Goal: Task Accomplishment & Management: Use online tool/utility

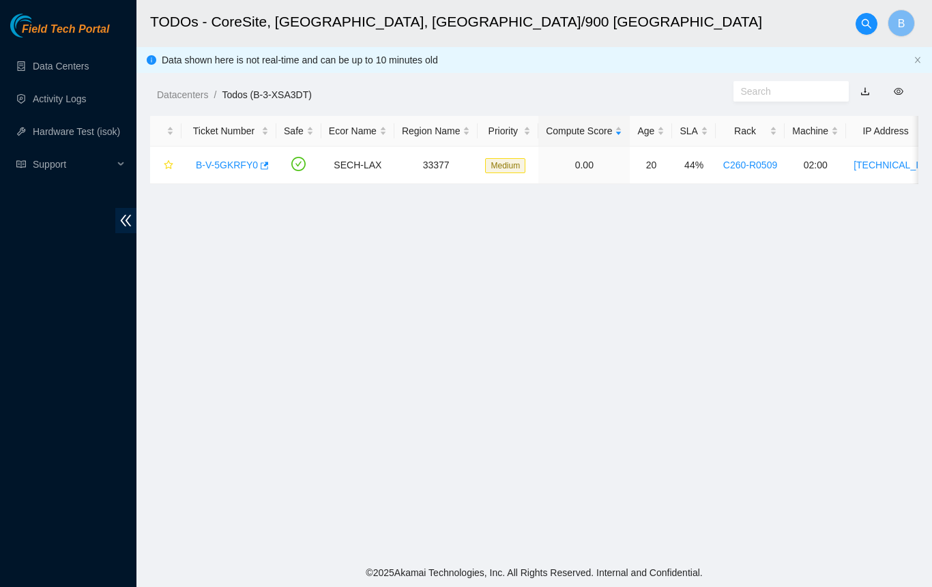
click at [548, 323] on main "TODOs - CoreSite, Los Angeles, CA/900 N Alameda B Data shown here is not real-t…" at bounding box center [533, 279] width 795 height 559
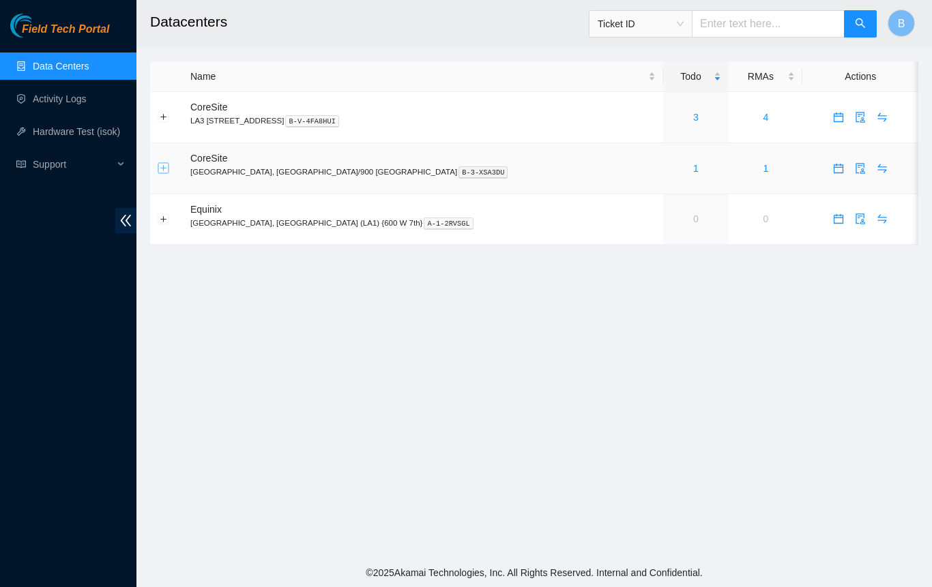
click at [161, 171] on button "Expand row" at bounding box center [163, 168] width 11 height 11
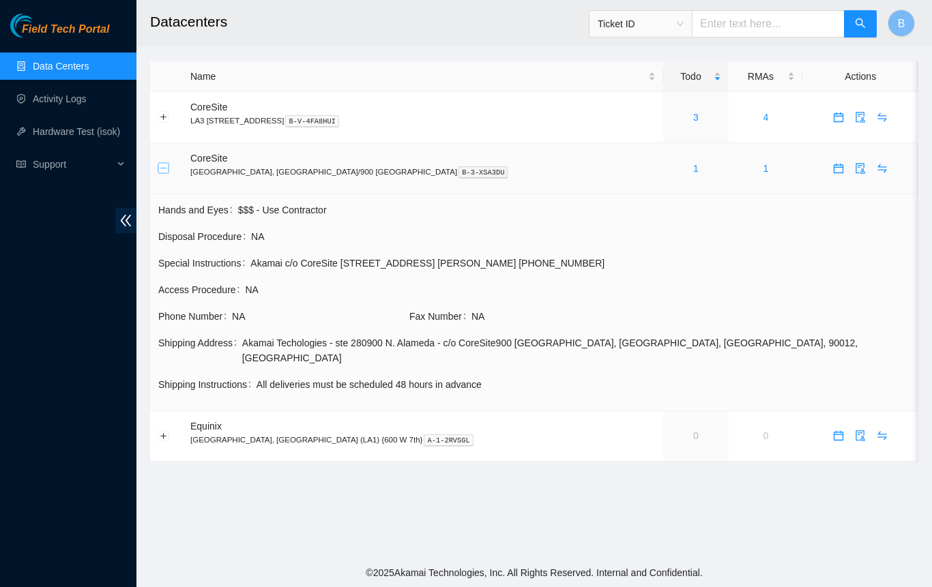
click at [161, 171] on button "Collapse row" at bounding box center [163, 168] width 11 height 11
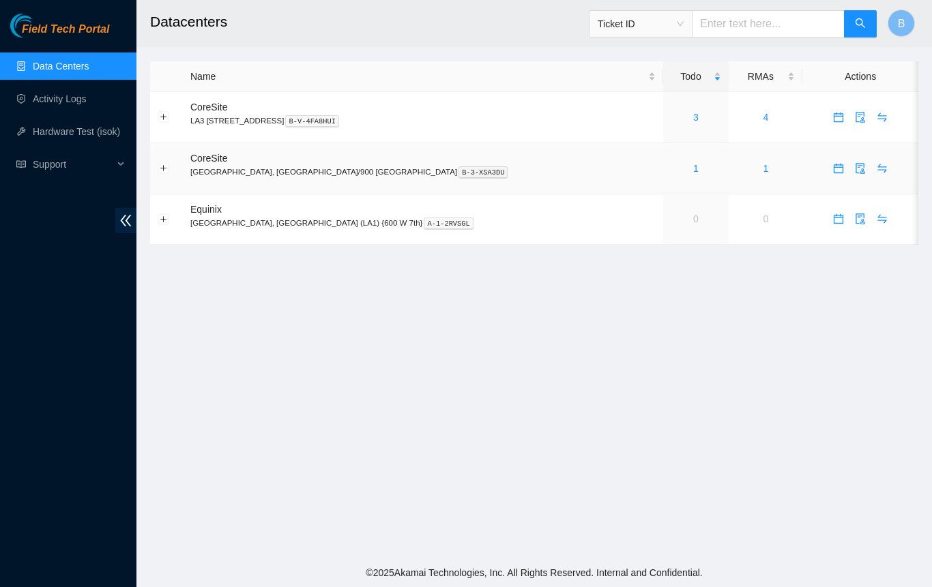
click at [693, 168] on link "1" at bounding box center [695, 168] width 5 height 11
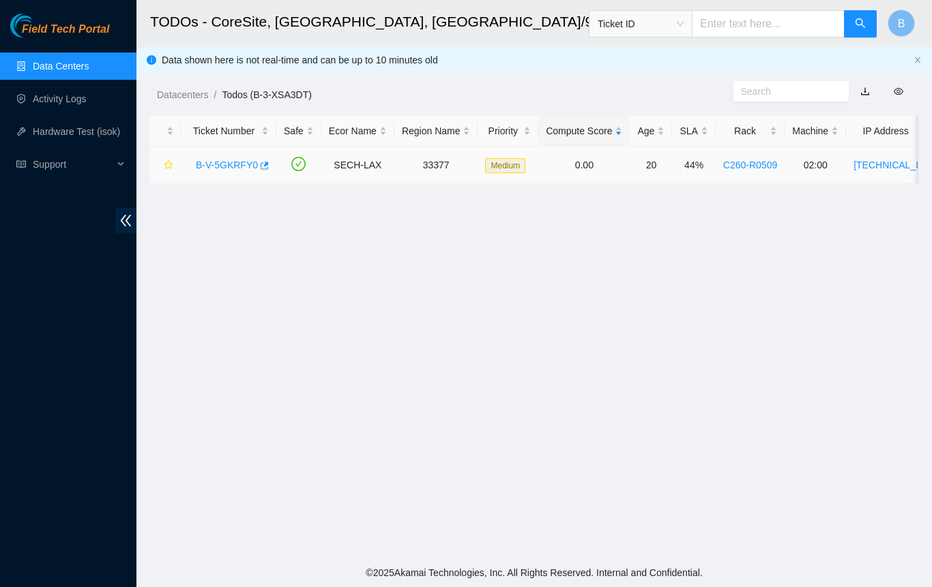
click at [754, 165] on link "C260-R0509" at bounding box center [750, 165] width 54 height 11
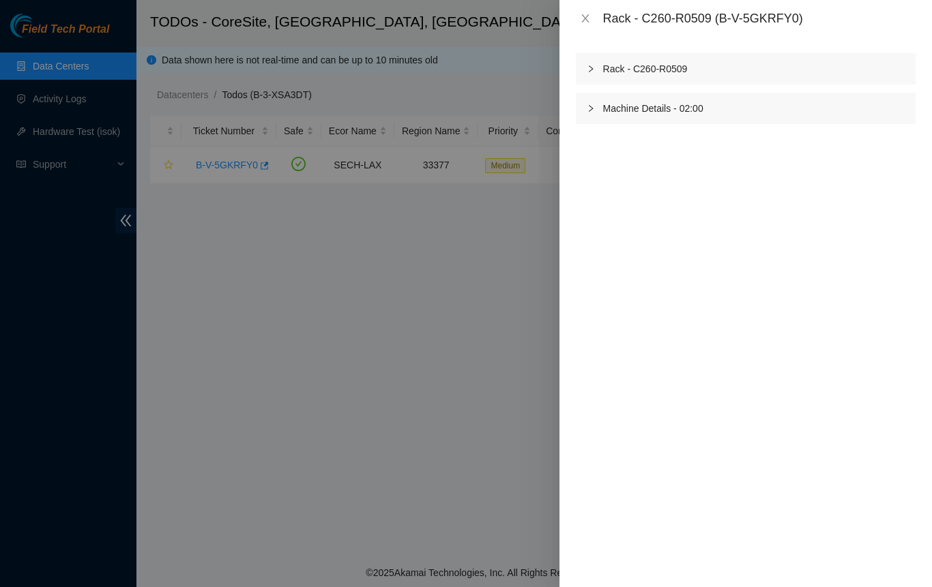
click at [588, 69] on icon "right" at bounding box center [591, 69] width 8 height 8
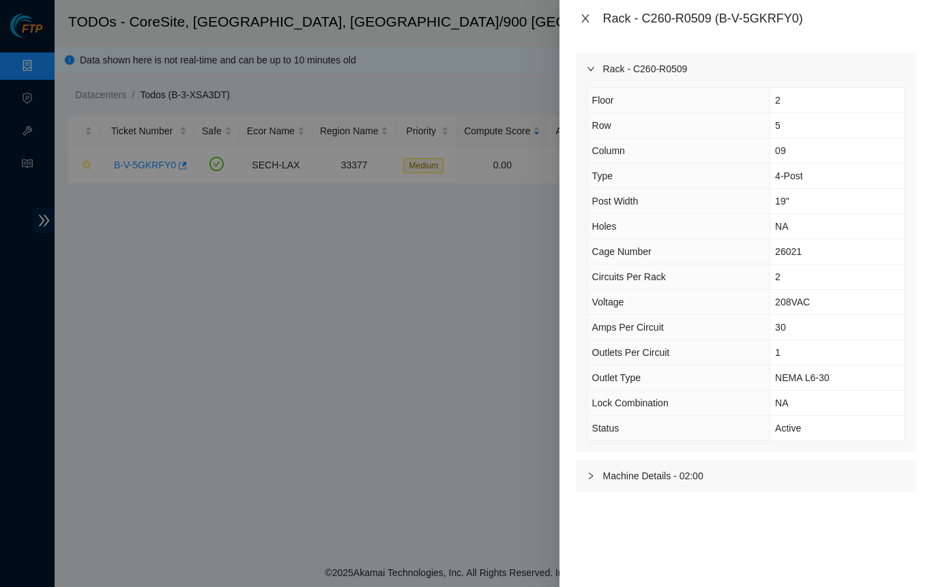
click at [585, 20] on icon "close" at bounding box center [585, 18] width 11 height 11
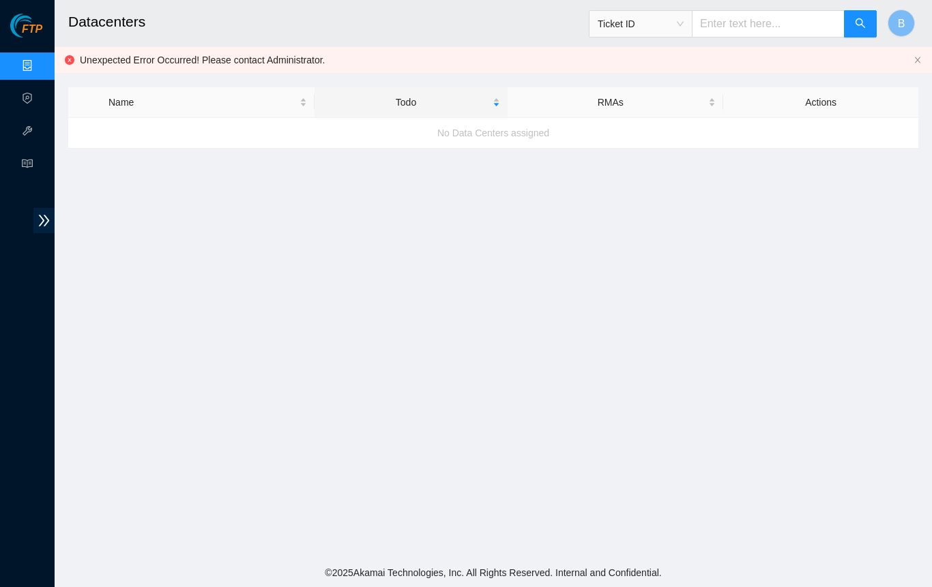
click at [592, 314] on main "Datacenters Ticket ID B Unexpected Error Occurred! Please contact Administrator…" at bounding box center [493, 279] width 877 height 559
click at [40, 64] on link "Data Centers" at bounding box center [68, 66] width 56 height 11
click at [44, 221] on icon "double-right" at bounding box center [44, 221] width 11 height 12
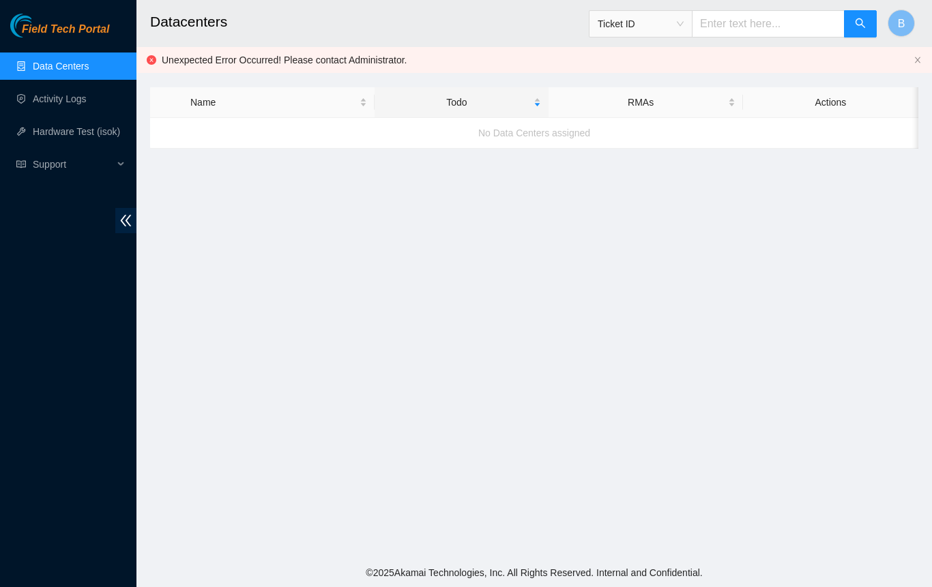
click at [81, 70] on link "Data Centers" at bounding box center [61, 66] width 56 height 11
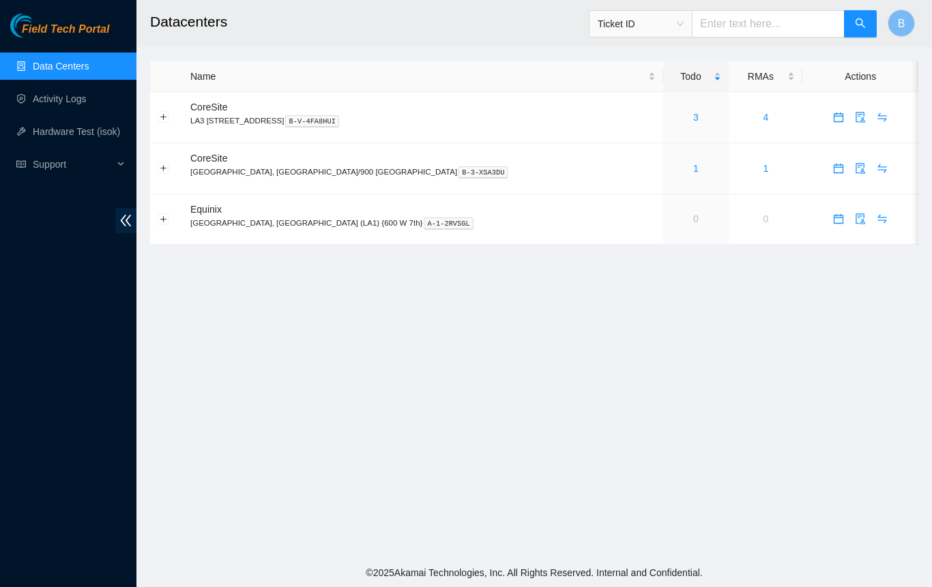
click at [693, 119] on link "3" at bounding box center [695, 117] width 5 height 11
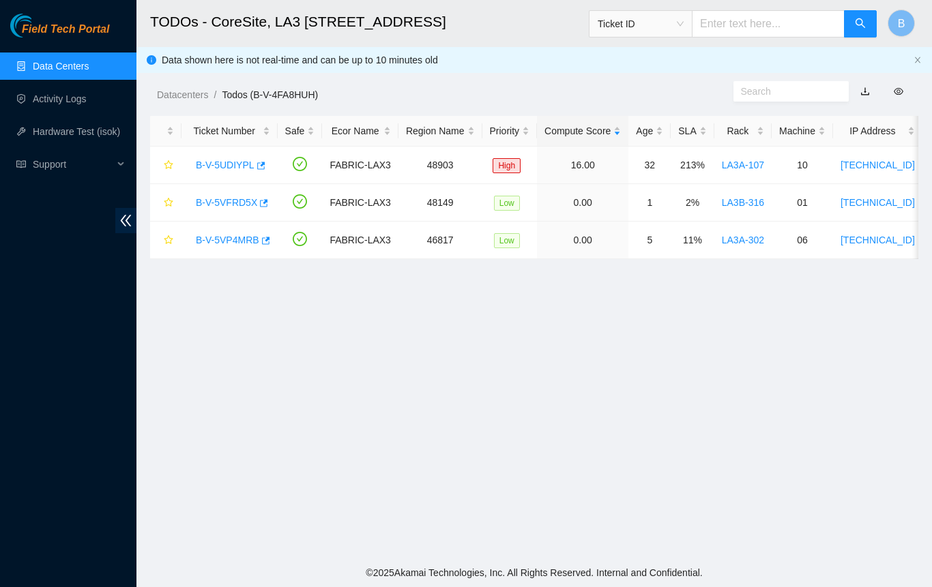
click at [228, 205] on link "B-V-5VFRD5X" at bounding box center [226, 202] width 61 height 11
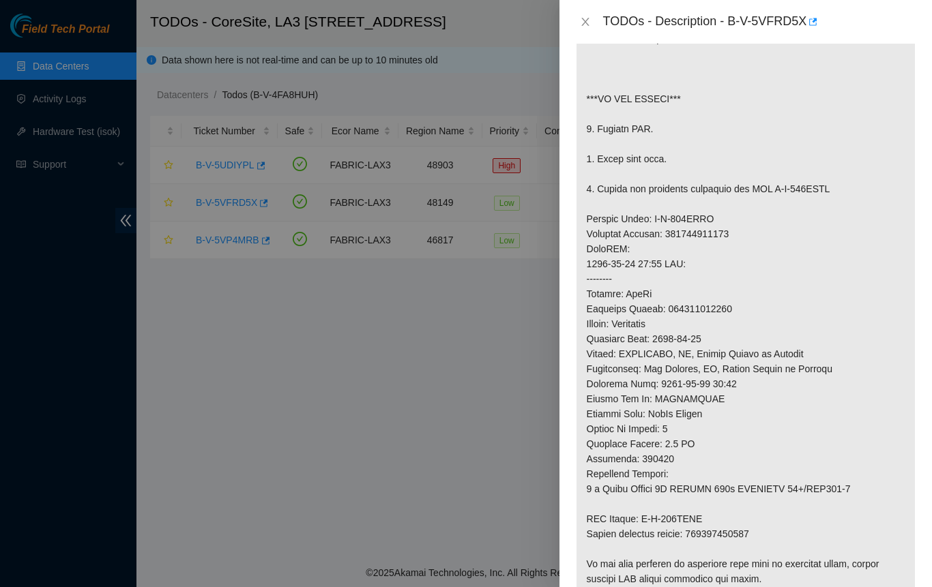
scroll to position [349, 0]
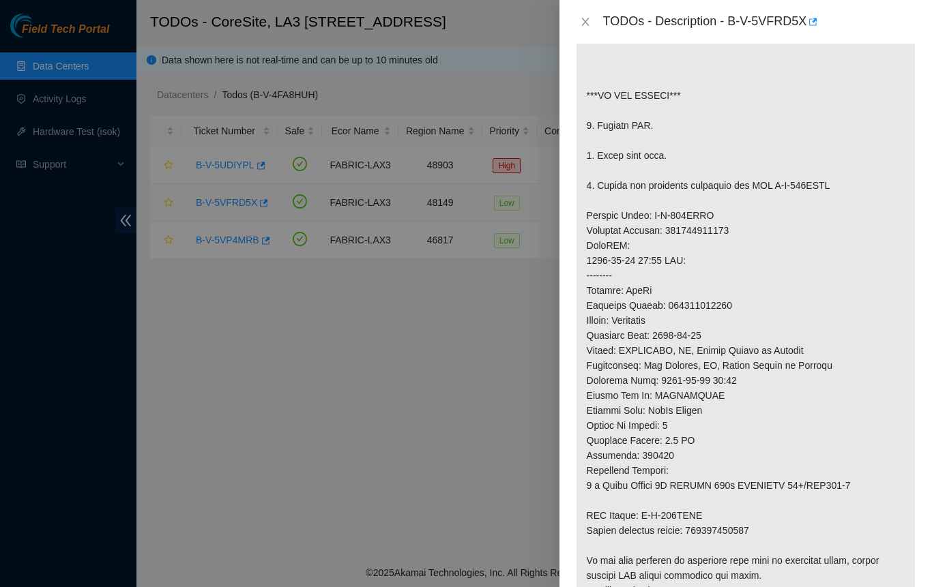
click at [803, 401] on p at bounding box center [745, 268] width 338 height 681
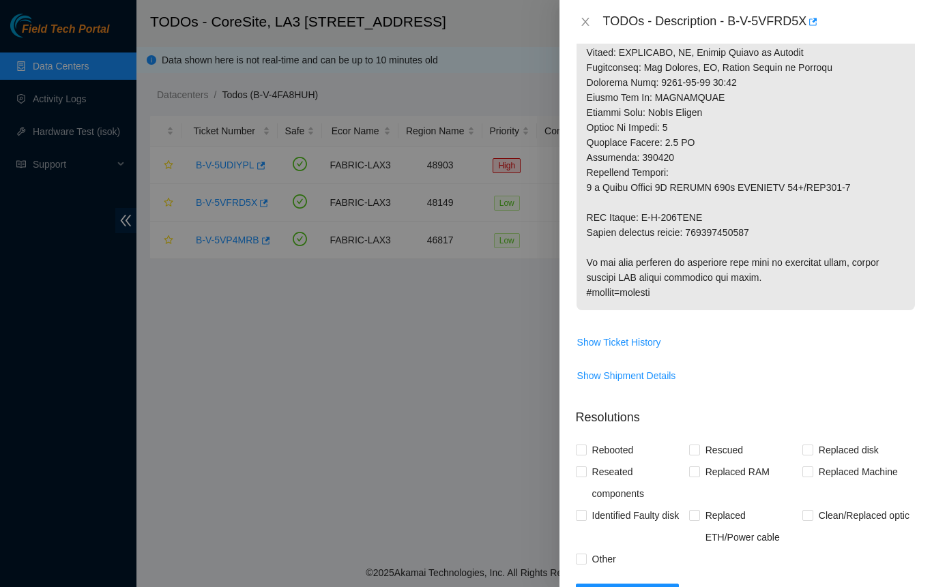
click at [814, 332] on span "Show Ticket History" at bounding box center [745, 343] width 338 height 22
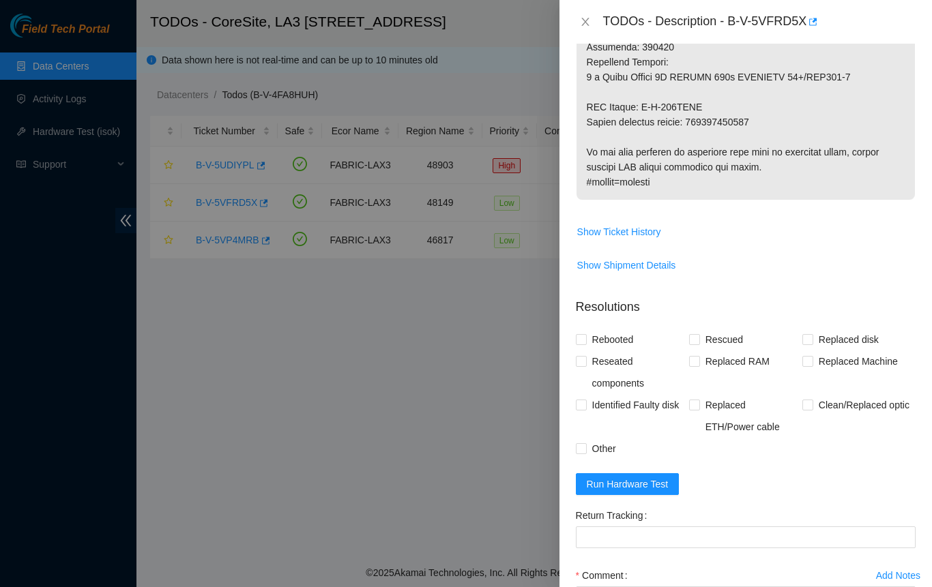
scroll to position [758, 0]
click at [651, 491] on span "Run Hardware Test" at bounding box center [628, 483] width 82 height 15
click at [846, 394] on span "Clean/Replaced optic" at bounding box center [864, 405] width 102 height 22
click at [812, 399] on input "Clean/Replaced optic" at bounding box center [807, 404] width 10 height 10
checkbox input "true"
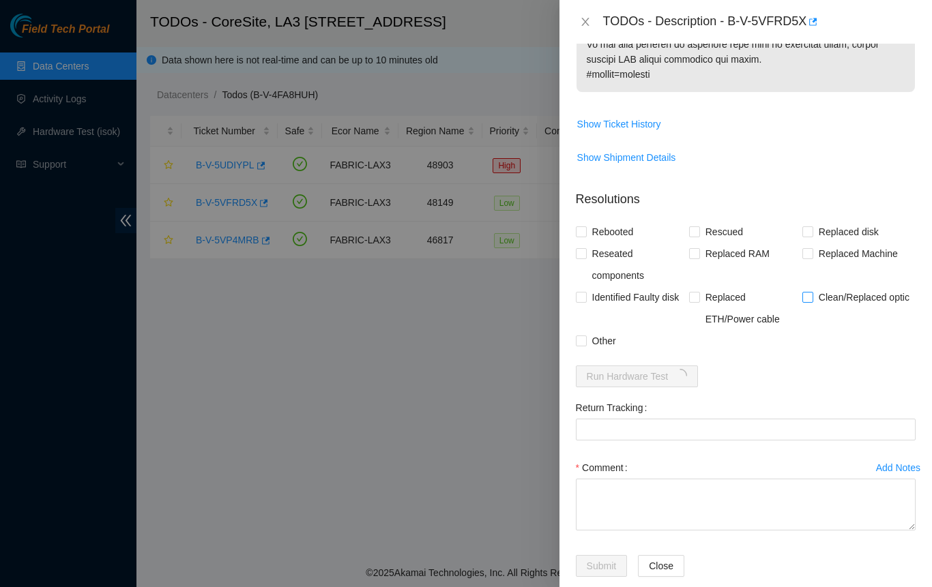
scroll to position [900, 0]
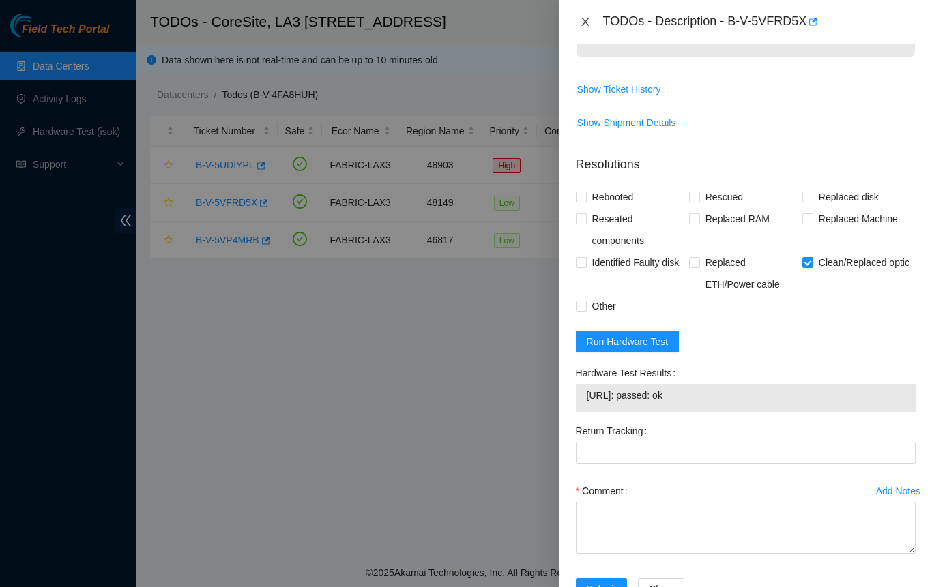
click at [585, 22] on icon "close" at bounding box center [585, 22] width 8 height 8
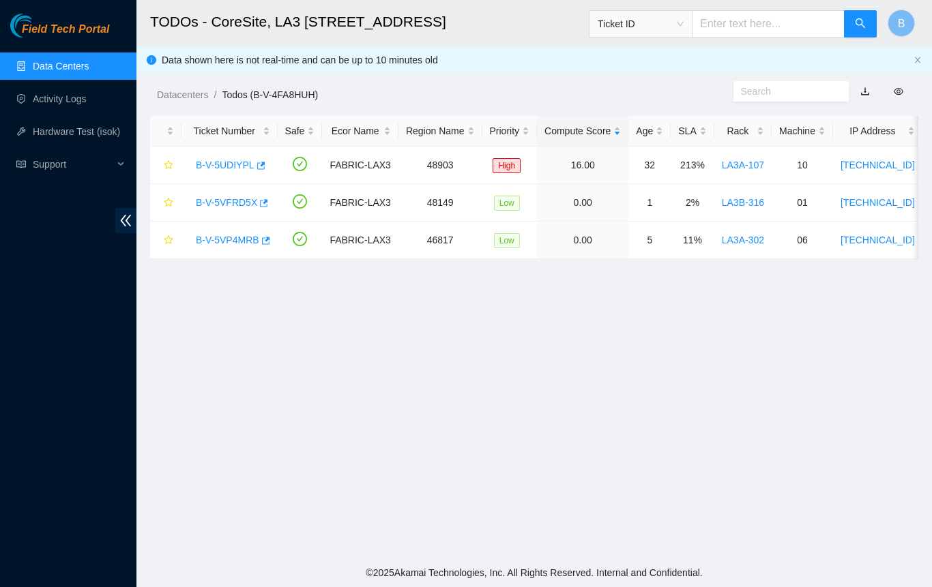
scroll to position [311, 0]
click at [235, 245] on link "B-V-5VP4MRB" at bounding box center [227, 240] width 63 height 11
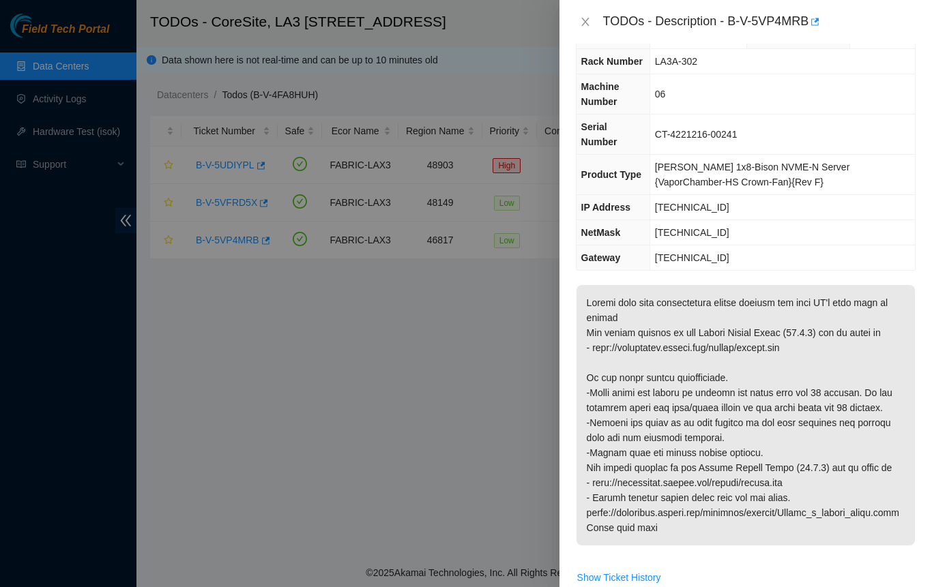
scroll to position [38, 0]
